Goal: Check status: Check status

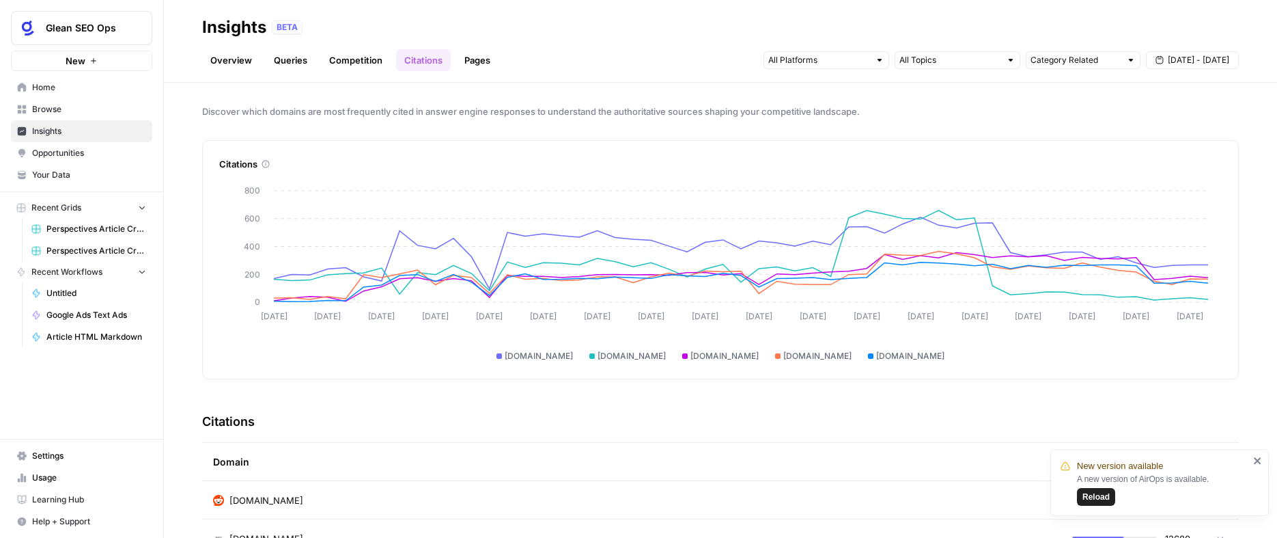
click at [77, 87] on span "Home" at bounding box center [89, 87] width 114 height 12
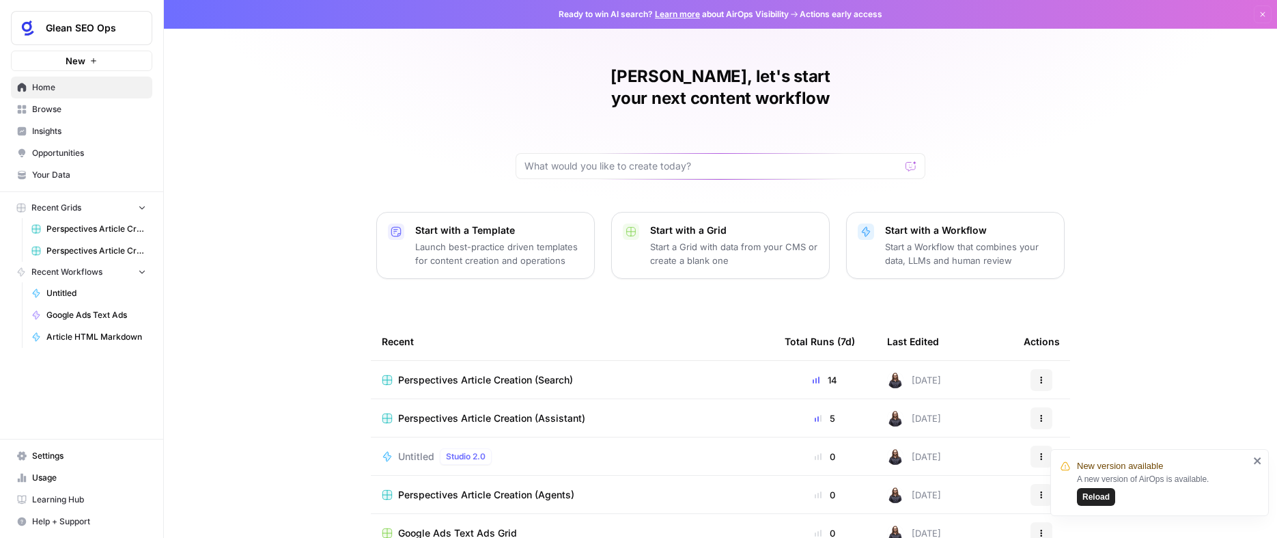
click at [77, 133] on span "Insights" at bounding box center [89, 131] width 114 height 12
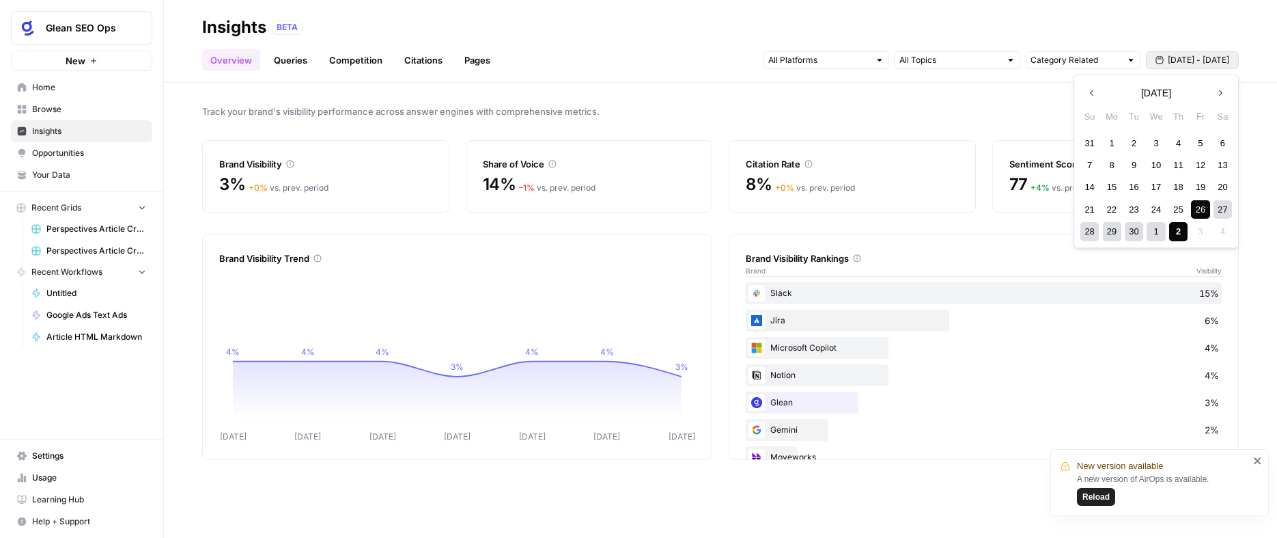
click at [1182, 62] on span "Sep 26 - Oct 2" at bounding box center [1198, 60] width 61 height 12
click at [1094, 93] on icon "button" at bounding box center [1093, 93] width 10 height 10
click at [1197, 142] on div "1" at bounding box center [1200, 143] width 18 height 18
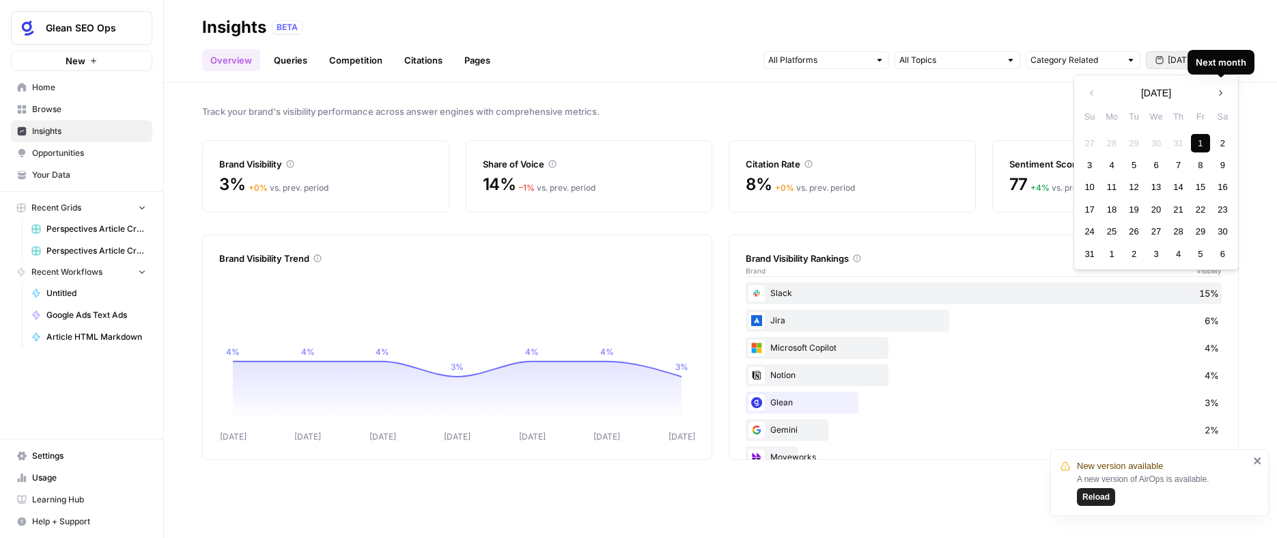
click at [1221, 94] on icon "button" at bounding box center [1221, 93] width 10 height 10
click at [1222, 94] on icon "button" at bounding box center [1221, 93] width 10 height 10
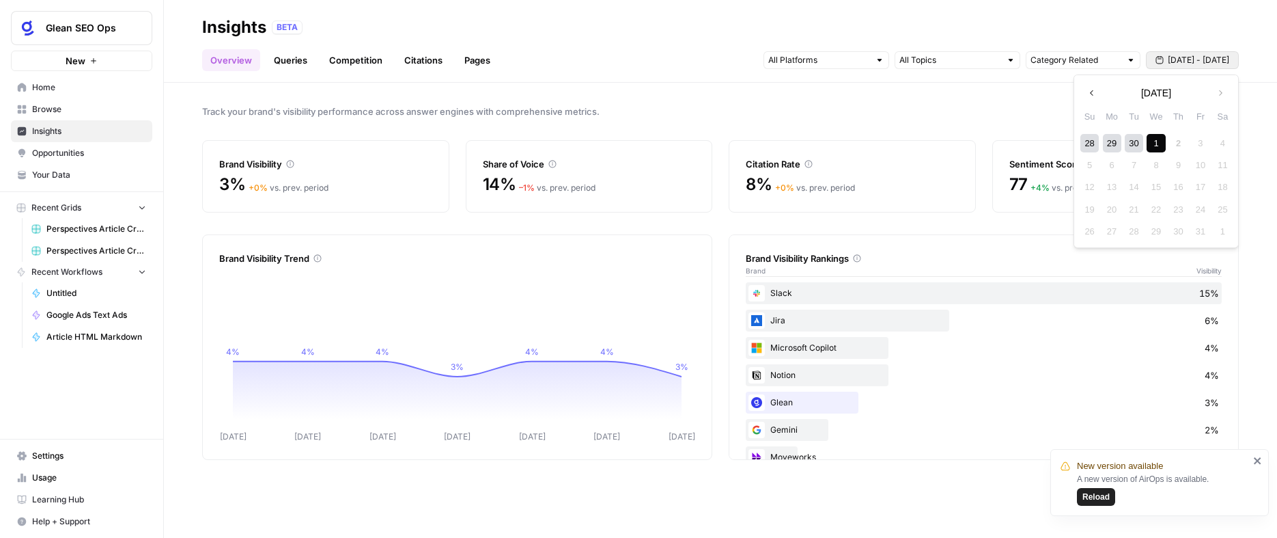
click at [1148, 140] on div "1" at bounding box center [1156, 143] width 18 height 18
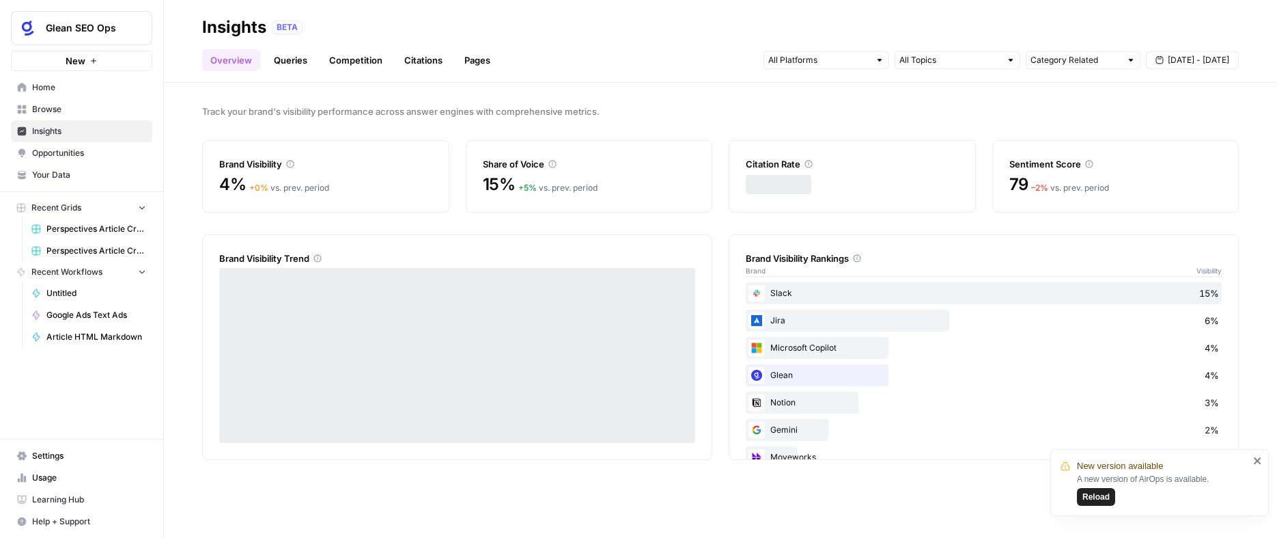
click at [717, 99] on div "Track your brand's visibility performance across answer engines with comprehens…" at bounding box center [721, 310] width 1114 height 455
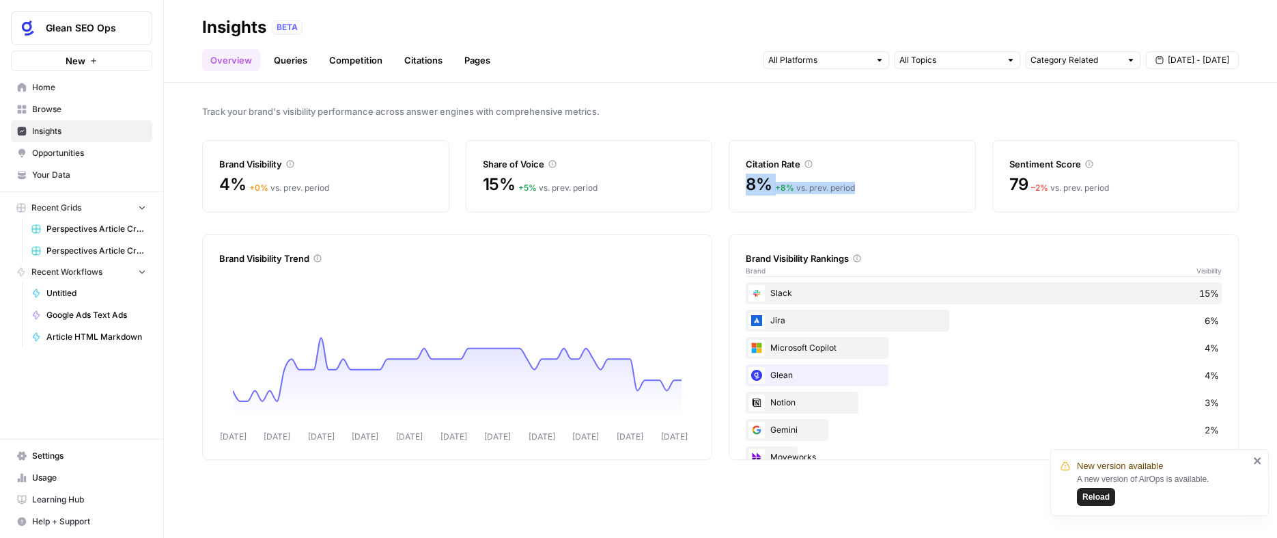
drag, startPoint x: 746, startPoint y: 184, endPoint x: 902, endPoint y: 191, distance: 155.9
click at [902, 191] on div "8% + 8 % vs. prev. period" at bounding box center [852, 185] width 213 height 22
drag, startPoint x: 486, startPoint y: 182, endPoint x: 620, endPoint y: 190, distance: 134.1
click at [620, 191] on div "15% + 5 % vs. prev. period" at bounding box center [589, 185] width 213 height 22
click at [225, 181] on span "4%" at bounding box center [232, 185] width 27 height 22
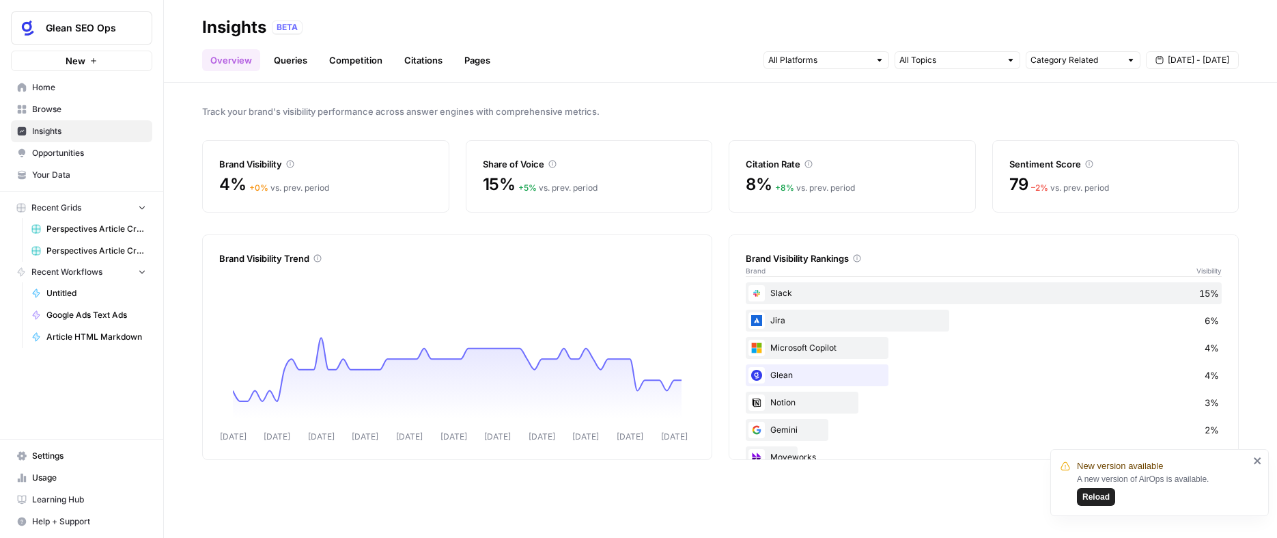
click at [688, 113] on span "Track your brand's visibility performance across answer engines with comprehens…" at bounding box center [720, 112] width 1037 height 14
click at [286, 58] on link "Queries" at bounding box center [291, 60] width 50 height 22
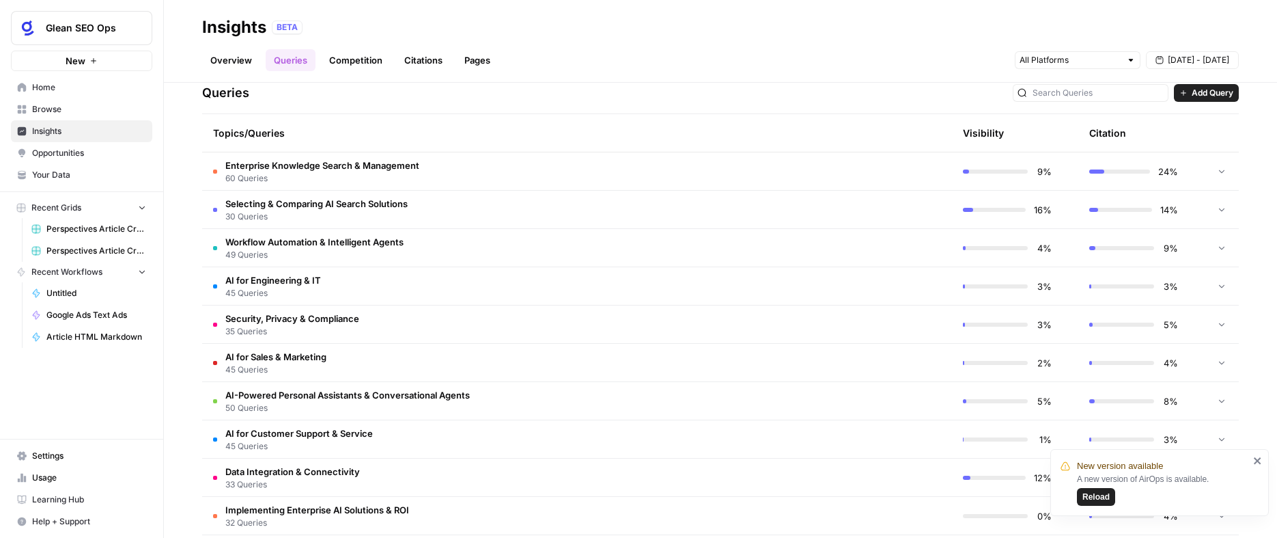
scroll to position [286, 0]
click at [255, 172] on span "Enterprise Knowledge Search & Management" at bounding box center [322, 168] width 194 height 14
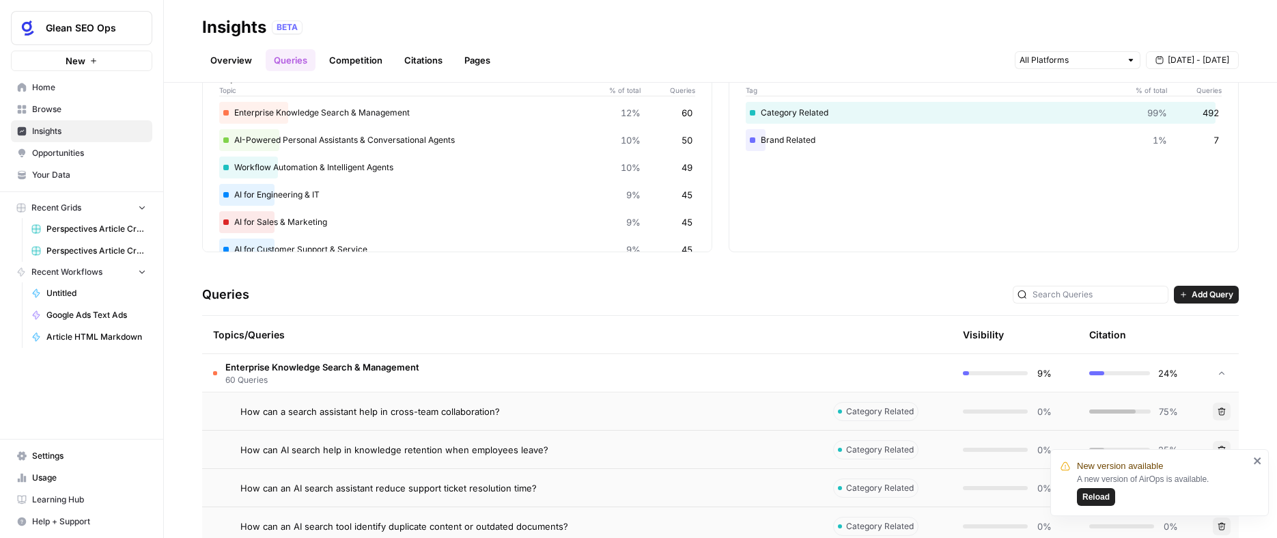
scroll to position [85, 0]
click at [385, 367] on span "Enterprise Knowledge Search & Management" at bounding box center [322, 368] width 194 height 14
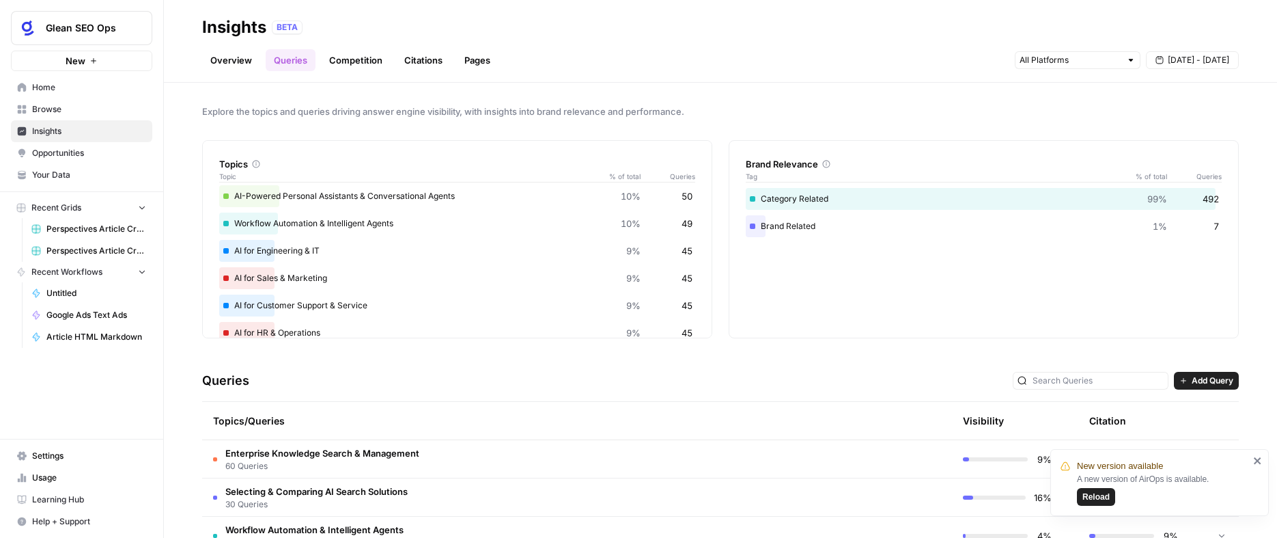
scroll to position [0, 0]
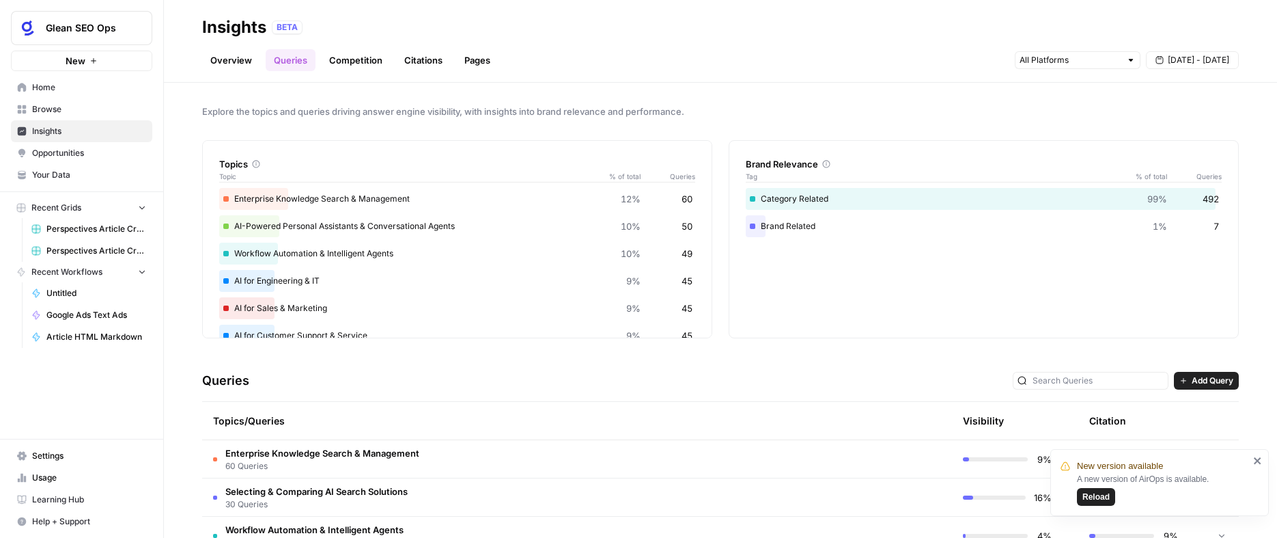
click at [437, 63] on link "Citations" at bounding box center [423, 60] width 55 height 22
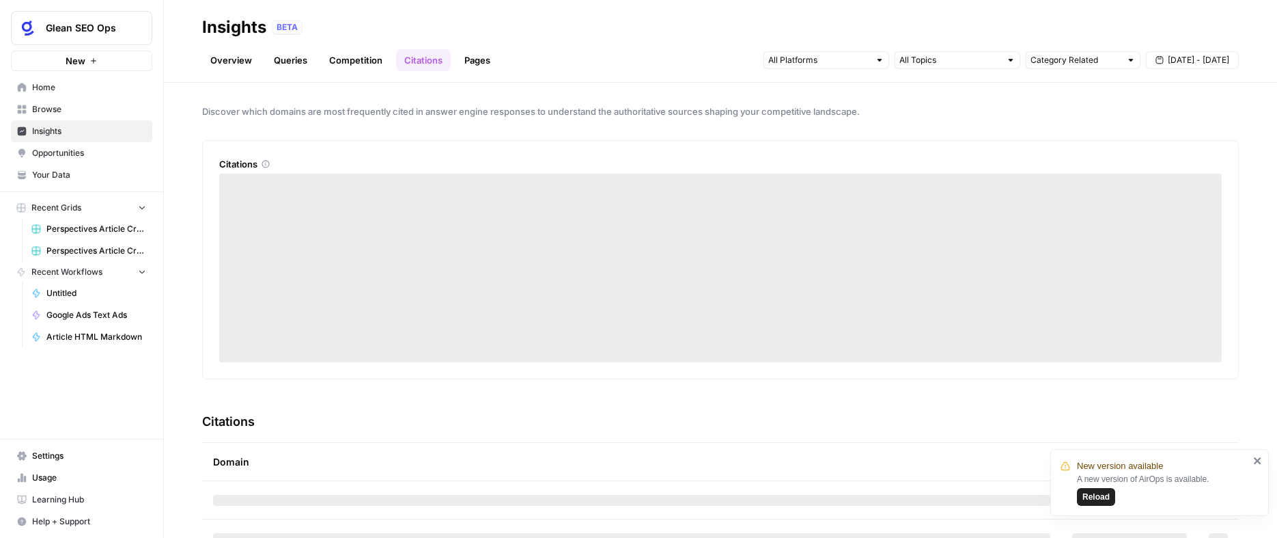
click at [1097, 499] on span "Reload" at bounding box center [1096, 496] width 27 height 12
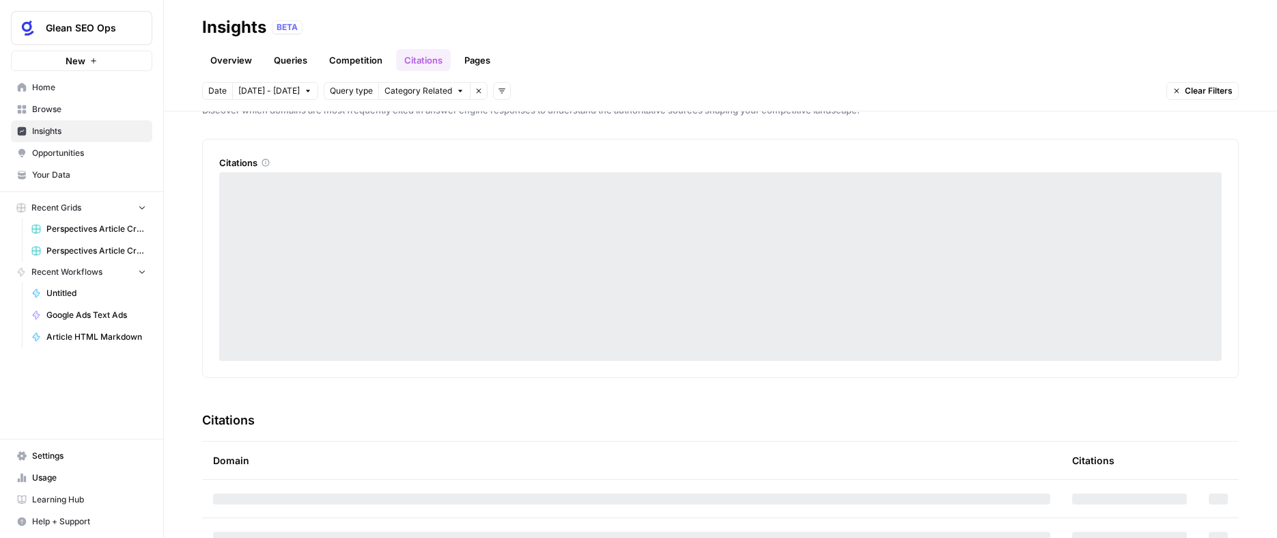
scroll to position [37, 0]
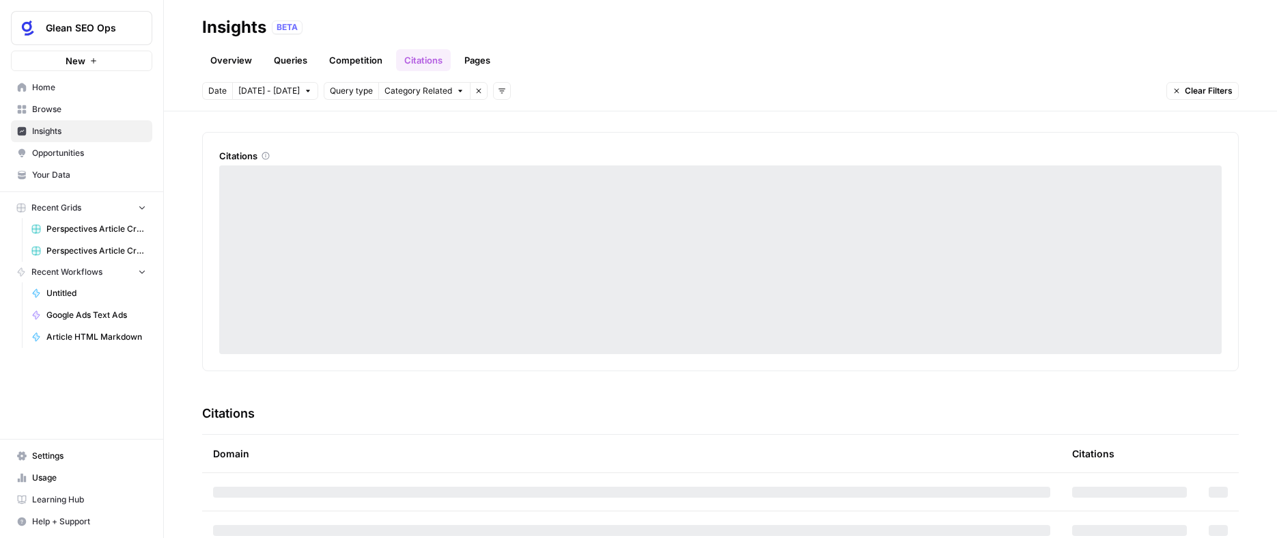
click at [866, 87] on div "Date [DATE] - [DATE] Query type Category Related Remove filter Add filters Clea…" at bounding box center [720, 91] width 1037 height 18
